Goal: Ask a question: Seek information or help from site administrators or community

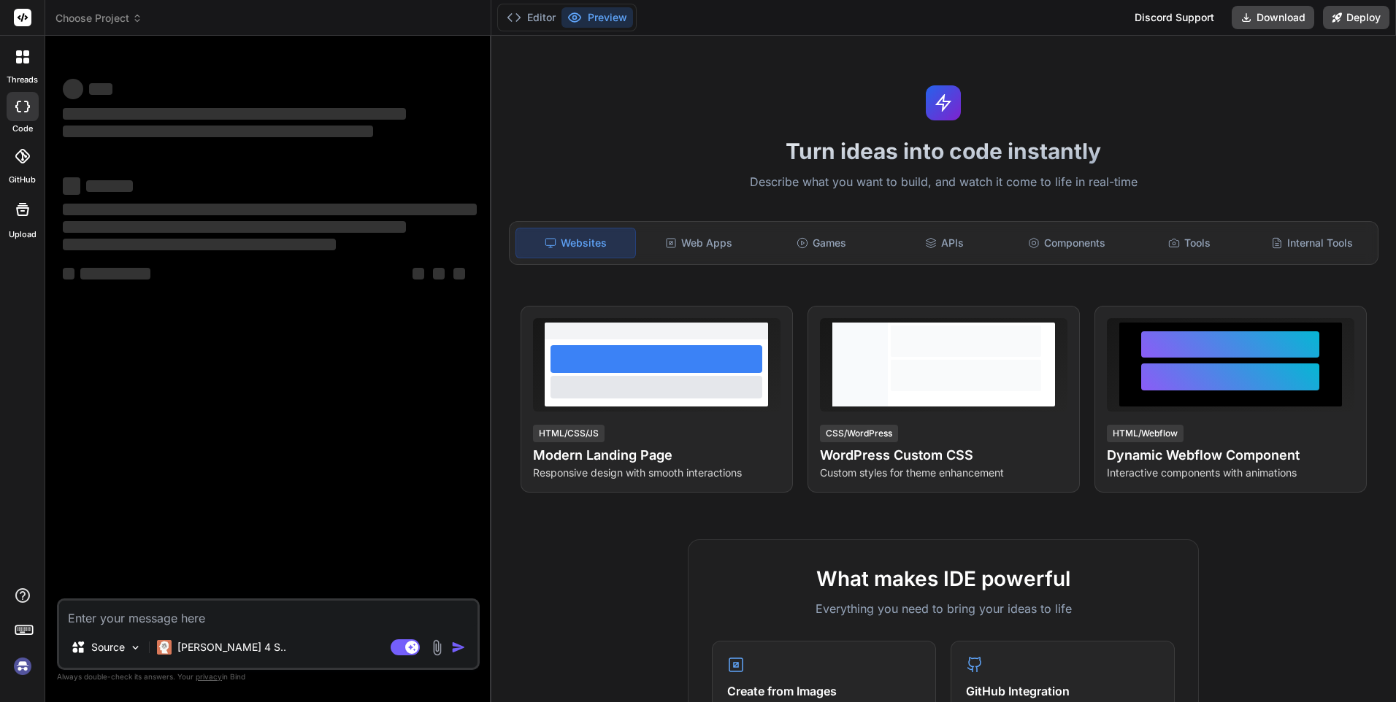
click at [161, 611] on textarea at bounding box center [268, 614] width 418 height 26
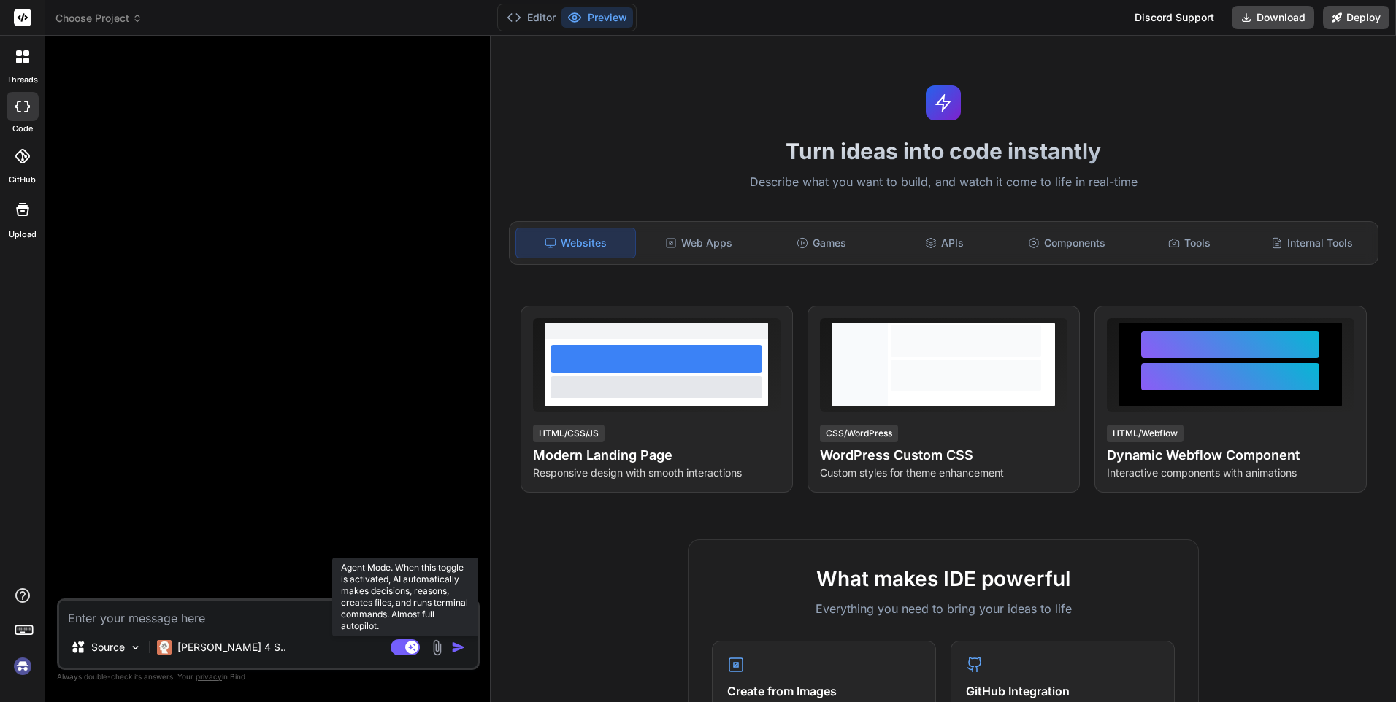
click at [400, 646] on rect at bounding box center [404, 647] width 29 height 16
type textarea "x"
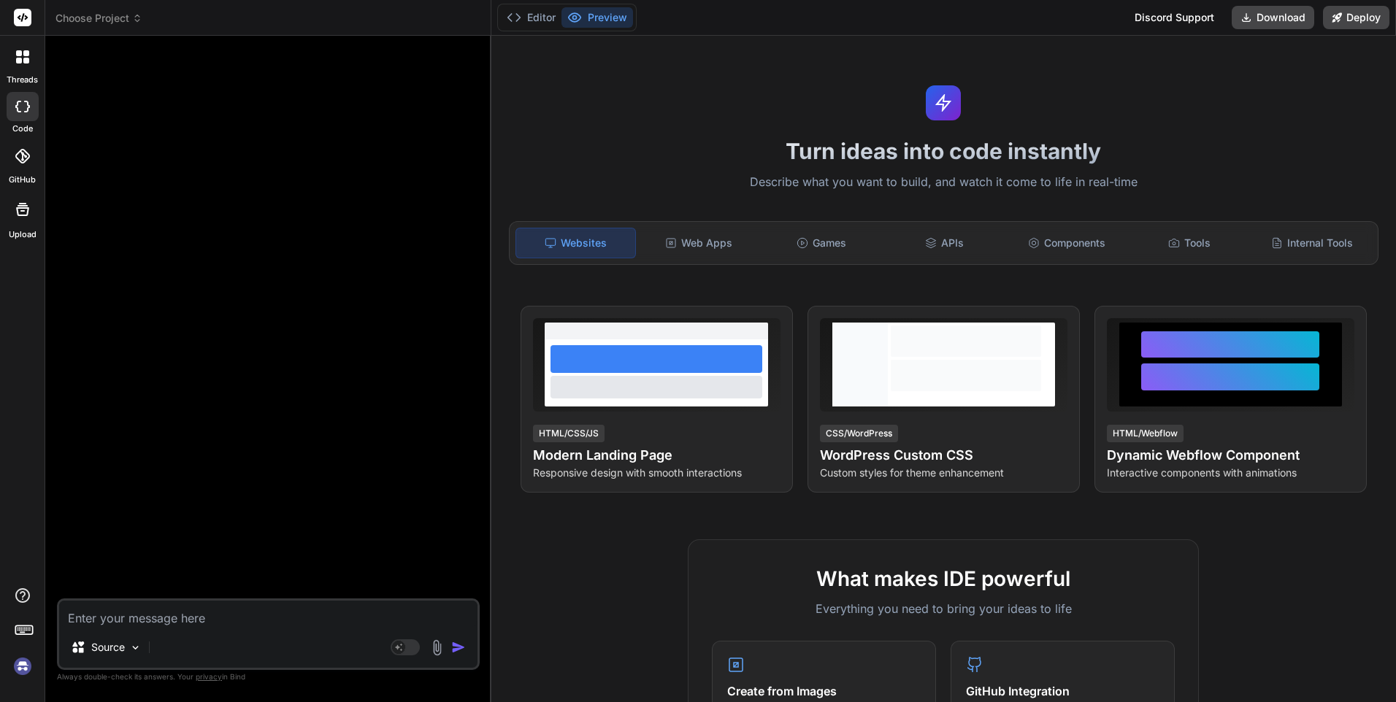
click at [241, 616] on textarea at bounding box center [268, 614] width 418 height 26
paste textarea "valor de la derivada de f(x)=9x 2 e x +2x evaluada en x=1.35"
type textarea "valor de la derivada de f(x)=9x 2 e x +2x evaluada en x=1.35"
type textarea "x"
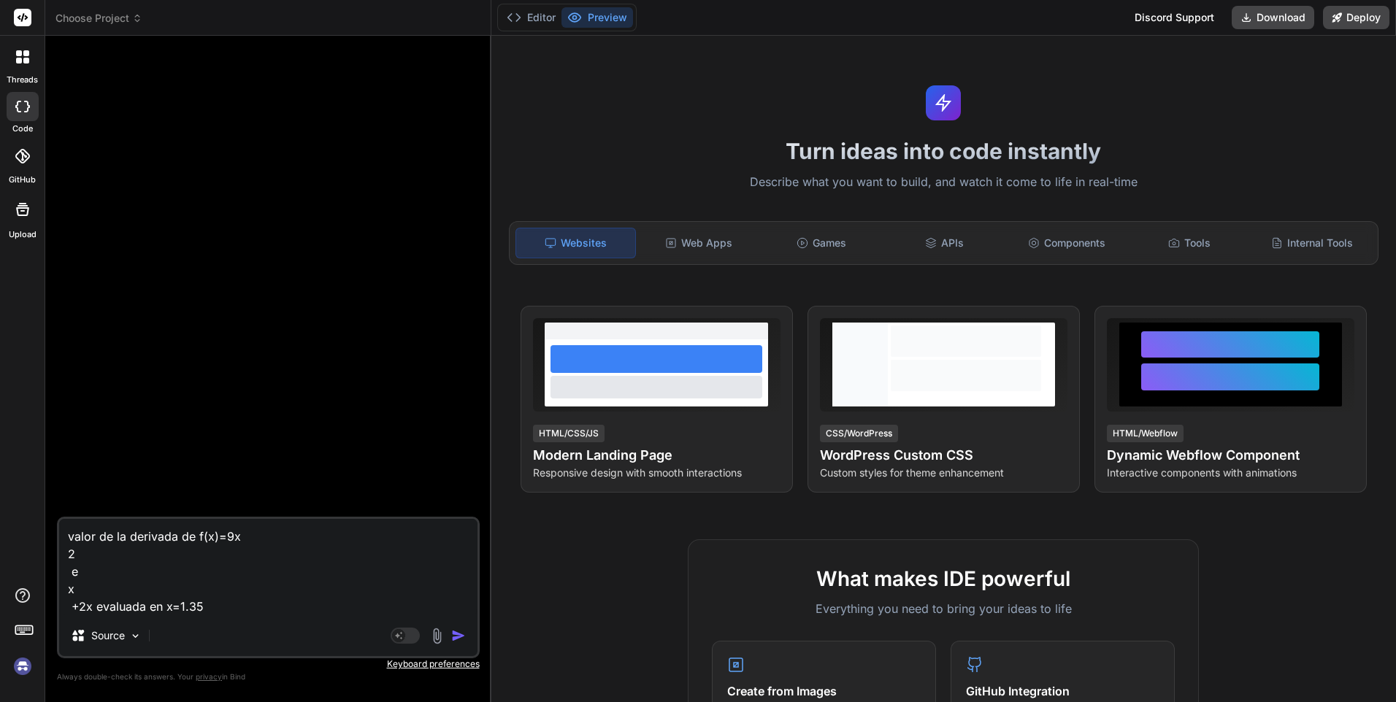
type textarea "valor de la derivada de f(x)=9x 2 e x +2x evaluada en x=1.35"
click at [457, 640] on img "button" at bounding box center [458, 635] width 15 height 15
type textarea "x"
